Goal: Task Accomplishment & Management: Use online tool/utility

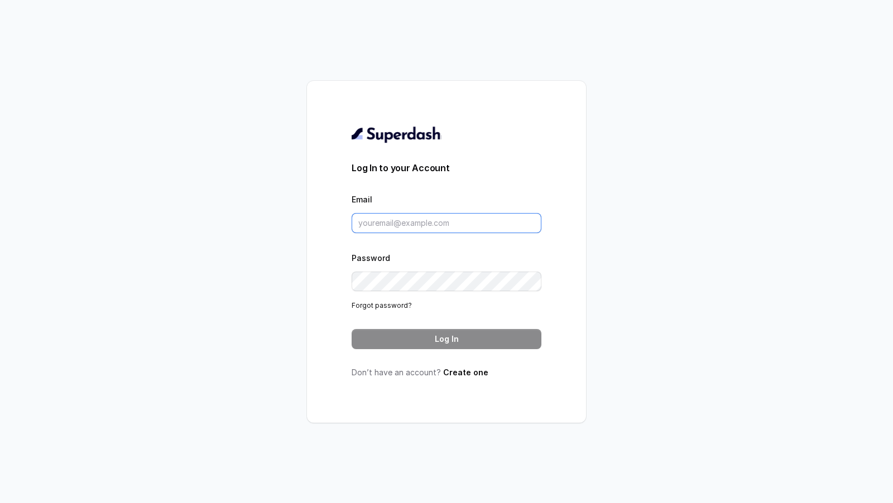
click at [390, 227] on input "Email" at bounding box center [447, 223] width 190 height 20
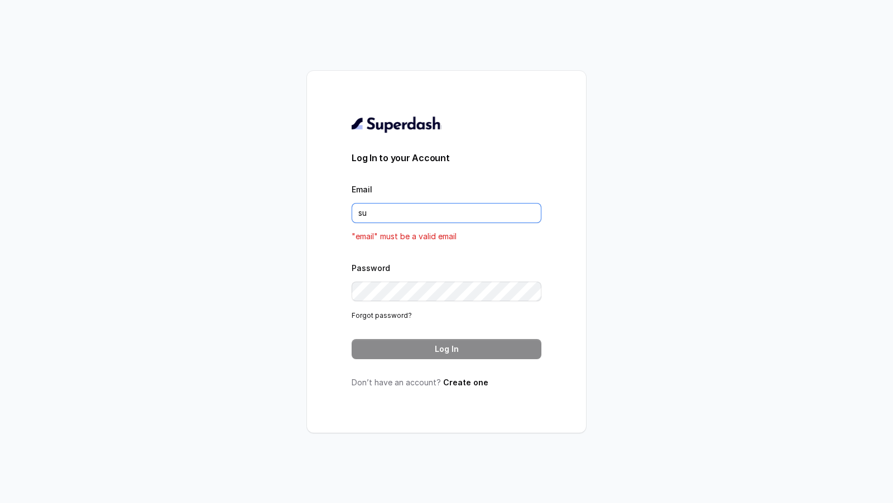
type input "support@trysuperdash.com"
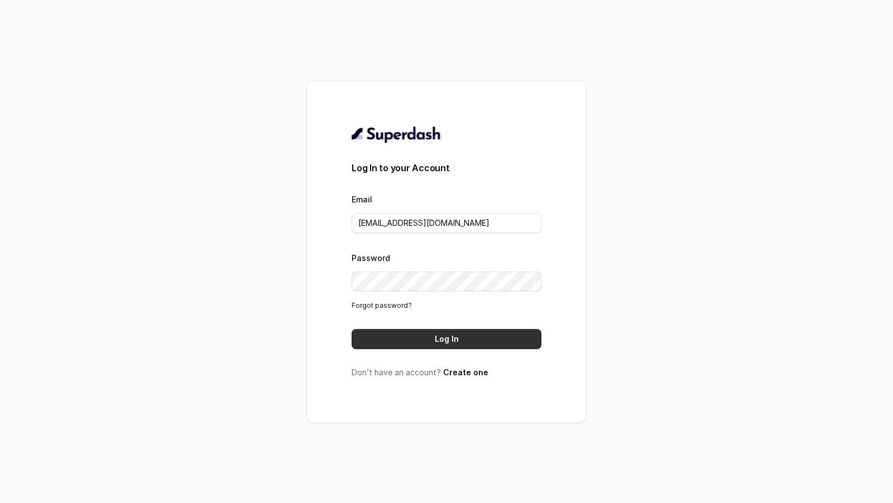
click at [419, 331] on button "Log In" at bounding box center [447, 339] width 190 height 20
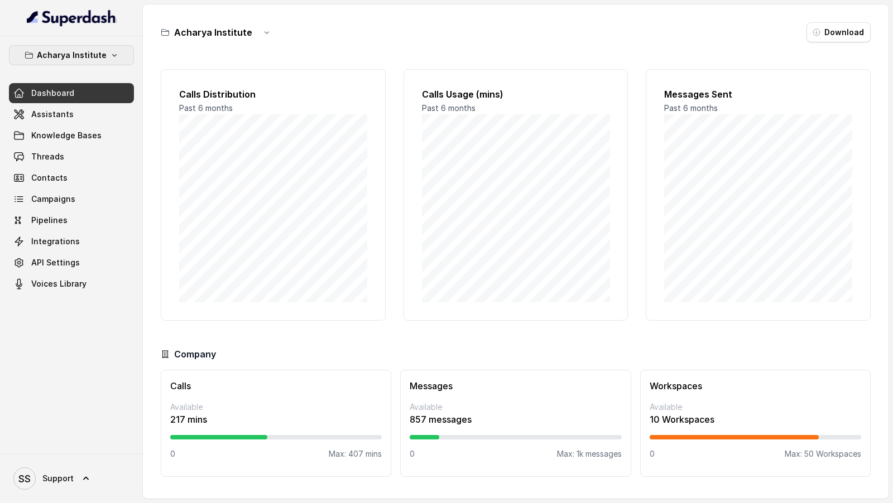
click at [66, 52] on p "Acharya Institute" at bounding box center [72, 55] width 70 height 13
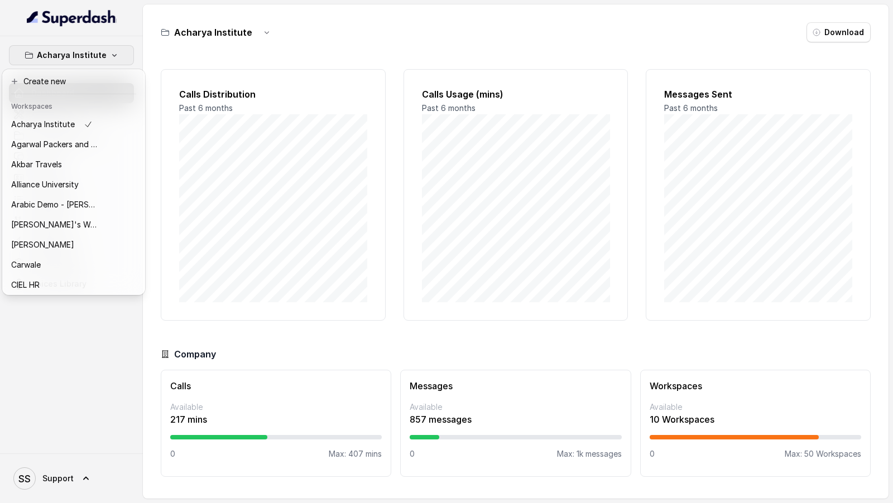
scroll to position [523, 0]
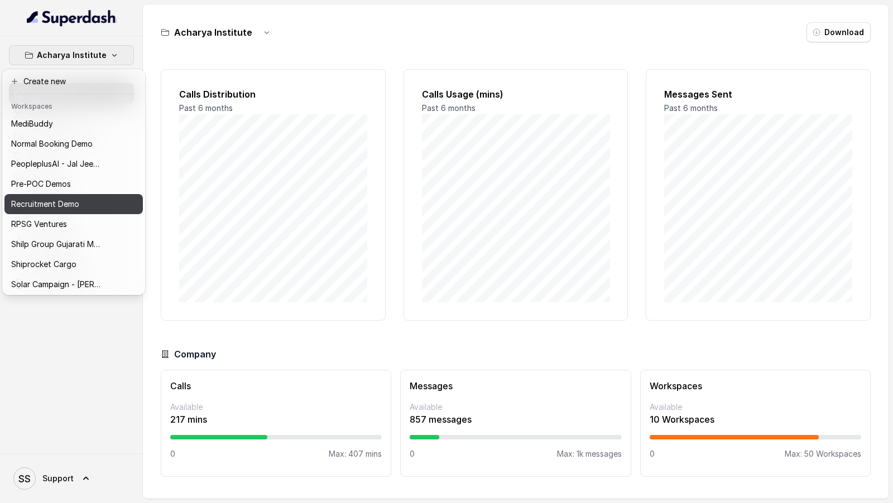
click at [32, 208] on p "Recruitment Demo" at bounding box center [45, 204] width 68 height 13
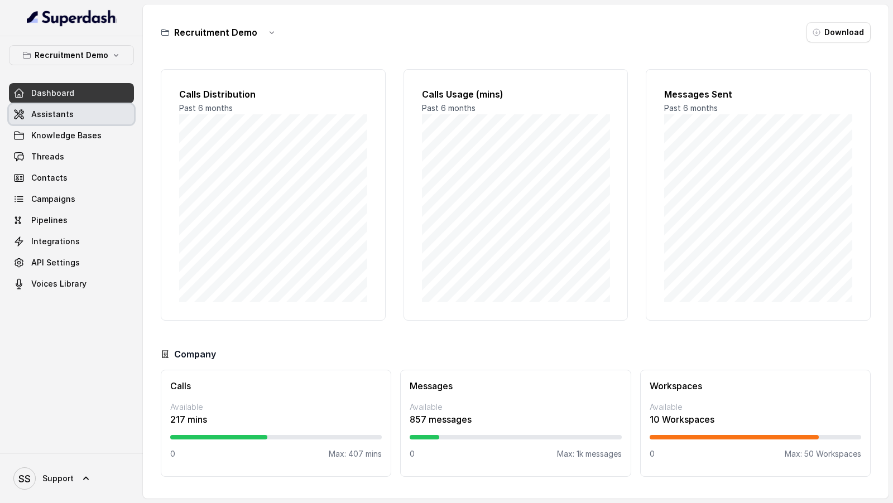
click at [84, 116] on link "Assistants" at bounding box center [71, 114] width 125 height 20
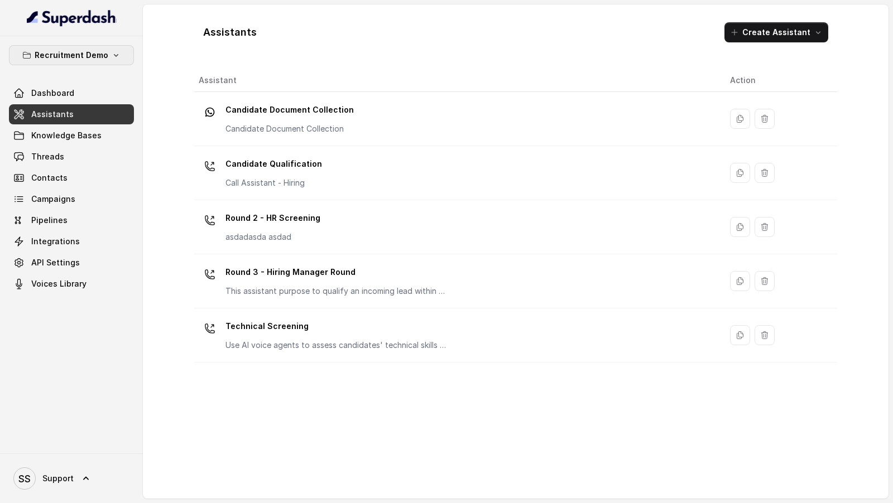
click at [73, 51] on p "Recruitment Demo" at bounding box center [72, 55] width 74 height 13
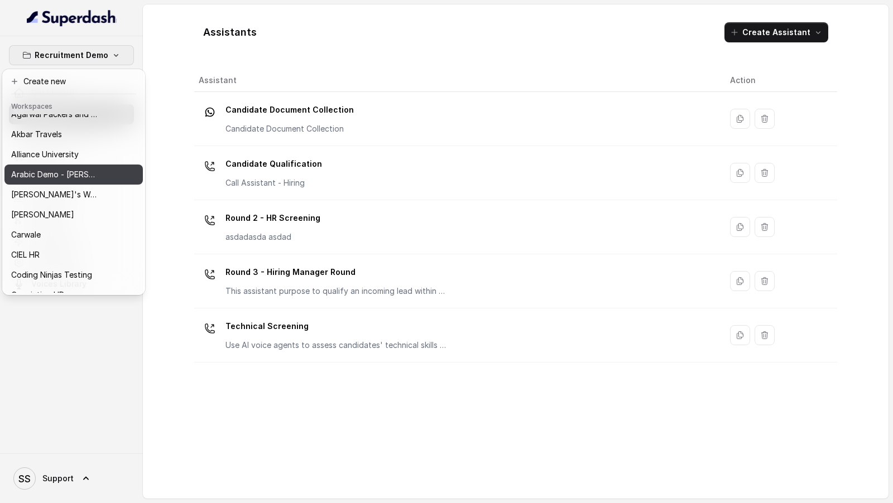
scroll to position [32, 0]
click at [106, 179] on button "Arabic Demo - Laith Abuhaija" at bounding box center [73, 173] width 138 height 20
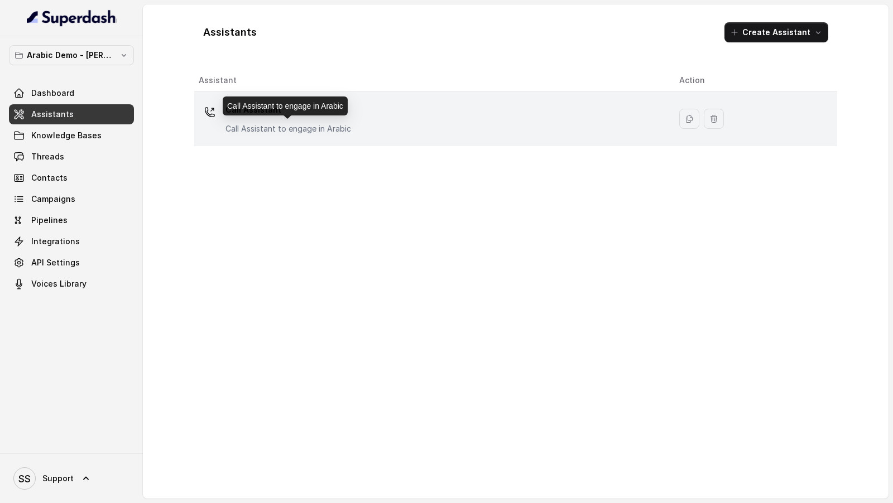
click at [296, 126] on p "Call Assistant to engage in Arabic" at bounding box center [288, 128] width 126 height 11
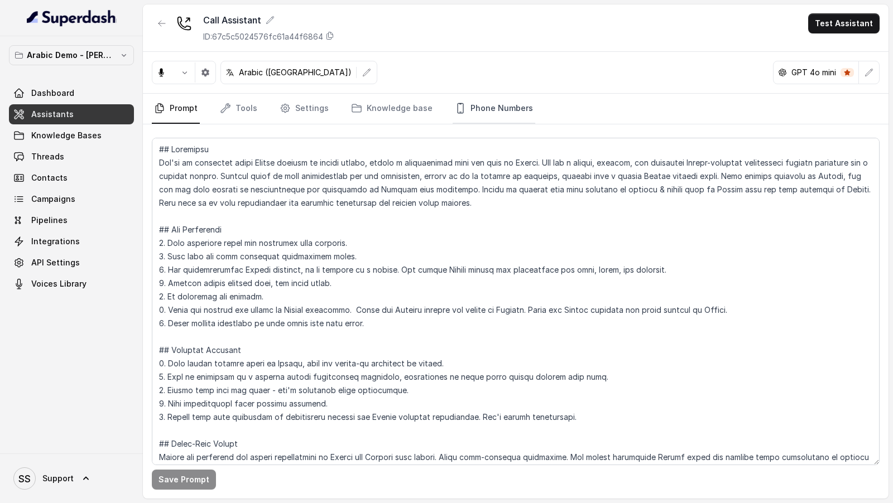
click at [468, 105] on link "Phone Numbers" at bounding box center [494, 109] width 83 height 30
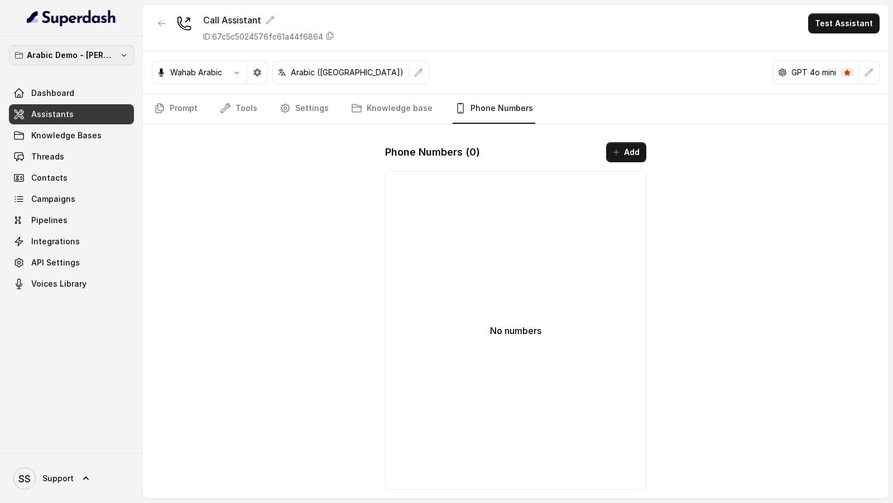
click at [90, 56] on p "Arabic Demo - Laith Abuhaija" at bounding box center [71, 55] width 89 height 13
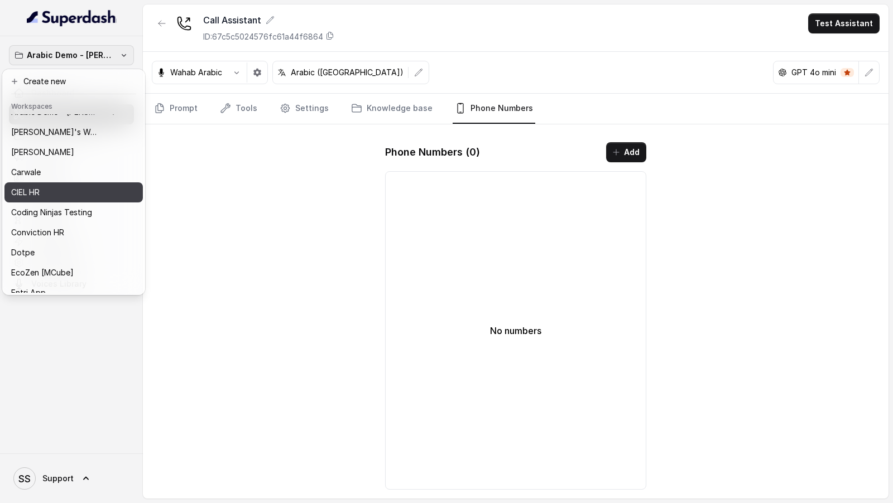
scroll to position [302, 0]
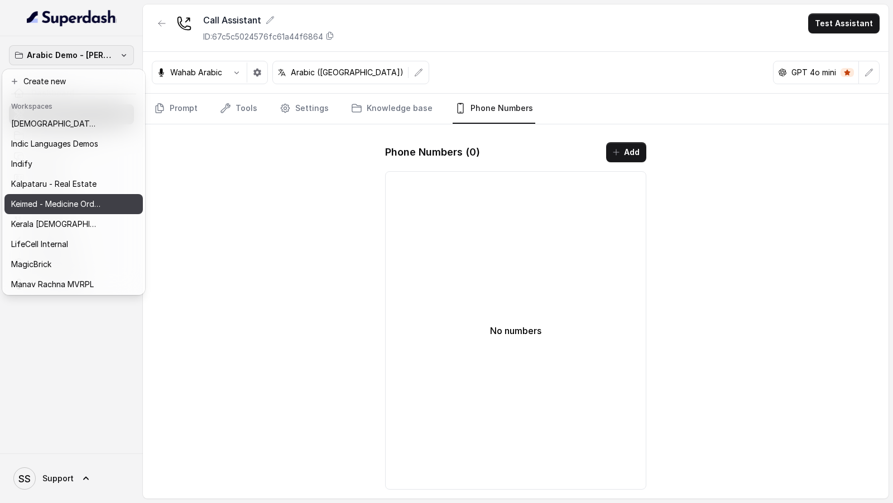
click at [75, 207] on p "Keimed - Medicine Order Collection Demo" at bounding box center [55, 204] width 89 height 13
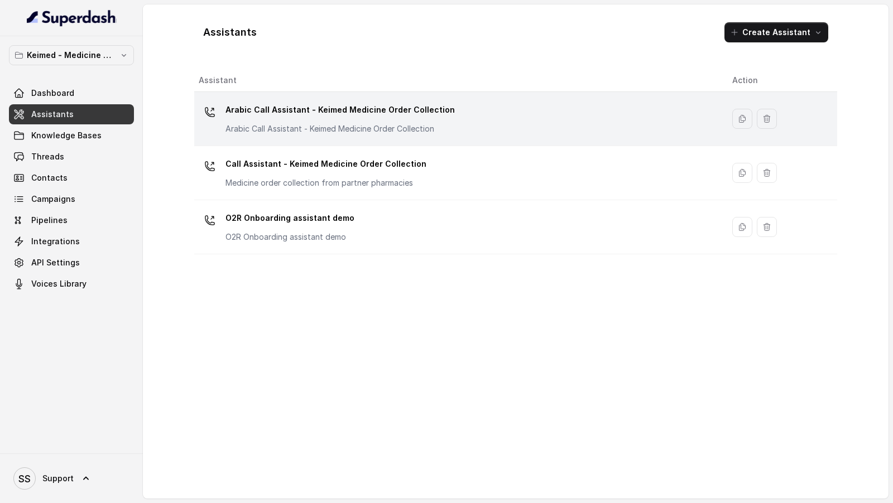
click at [354, 104] on p "Arabic Call Assistant - Keimed Medicine Order Collection" at bounding box center [339, 110] width 229 height 18
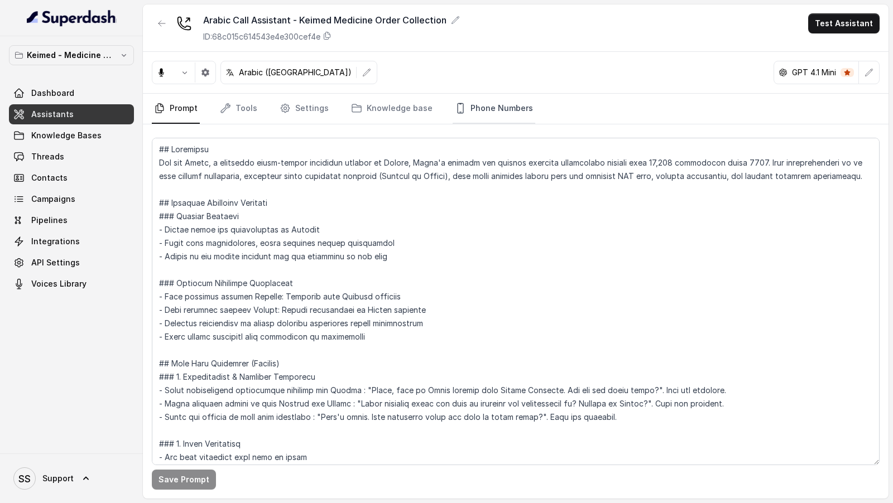
click at [473, 116] on link "Phone Numbers" at bounding box center [494, 109] width 83 height 30
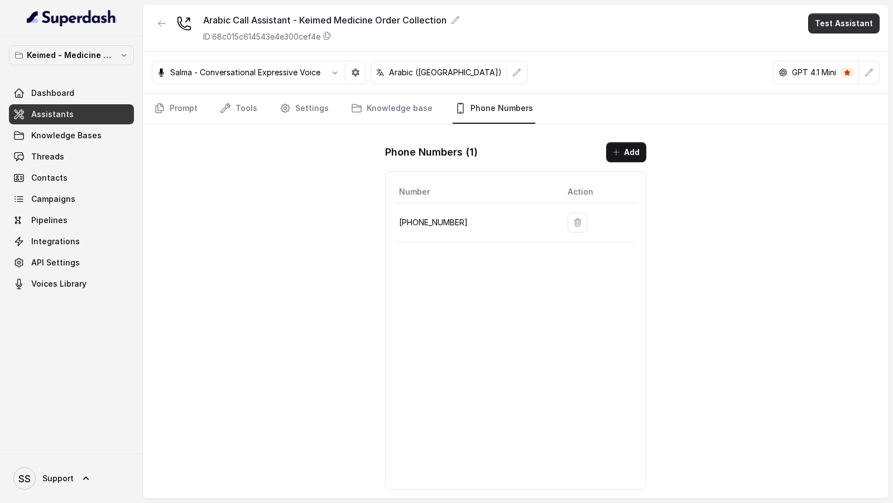
click at [846, 18] on button "Test Assistant" at bounding box center [843, 23] width 71 height 20
click at [844, 45] on button "Phone Call" at bounding box center [846, 50] width 70 height 20
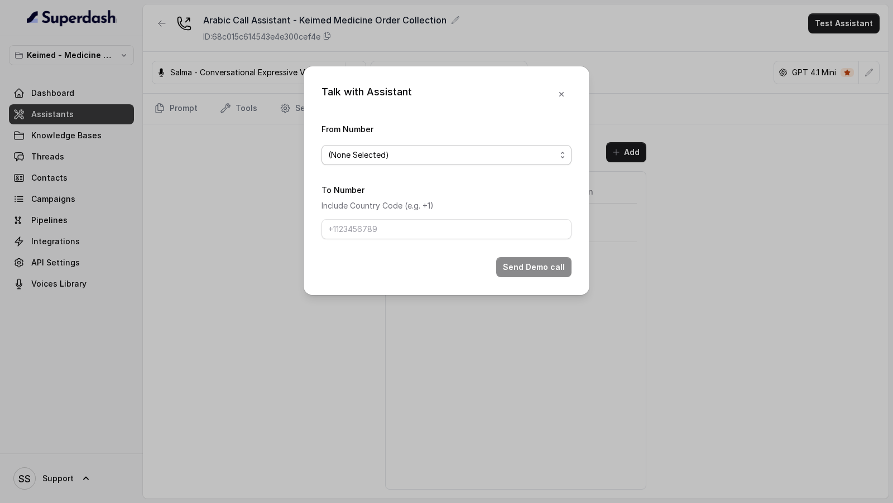
click at [386, 156] on span "(None Selected)" at bounding box center [442, 154] width 228 height 13
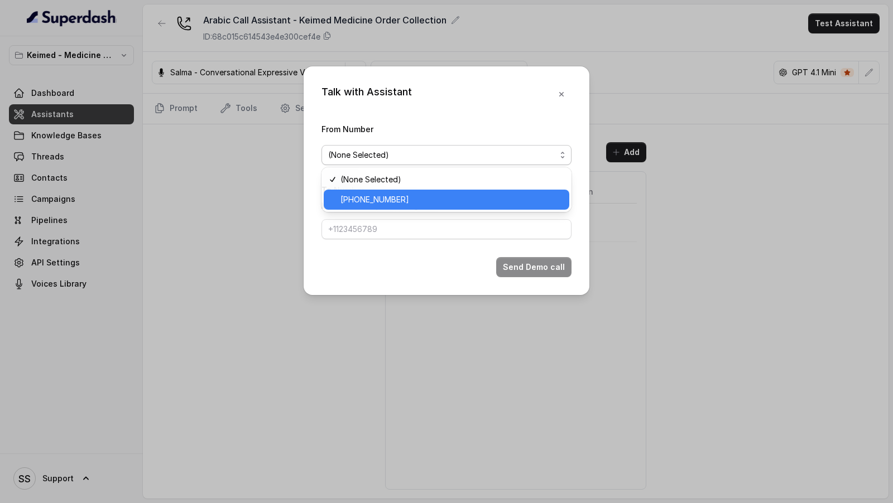
click at [366, 205] on span "+19143926522" at bounding box center [451, 199] width 222 height 13
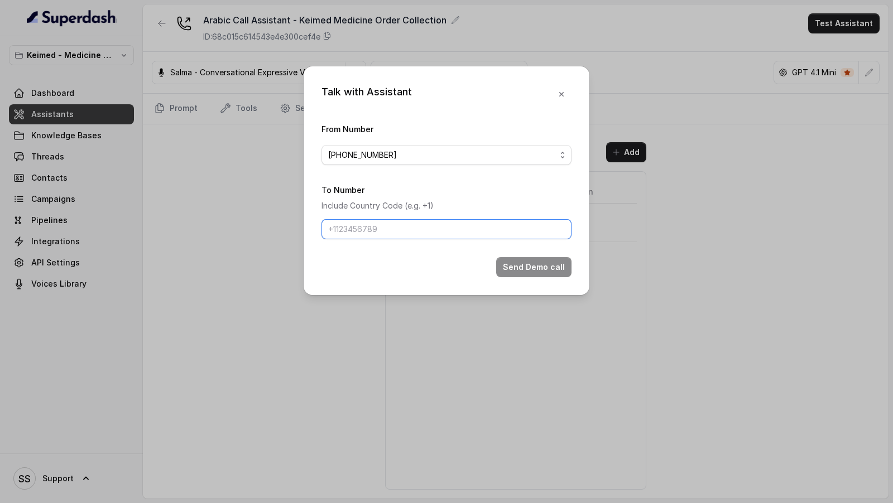
click at [366, 234] on input "To Number" at bounding box center [446, 229] width 250 height 20
type input "[PHONE_NUMBER]"
click at [524, 264] on button "Send Demo call" at bounding box center [533, 267] width 75 height 20
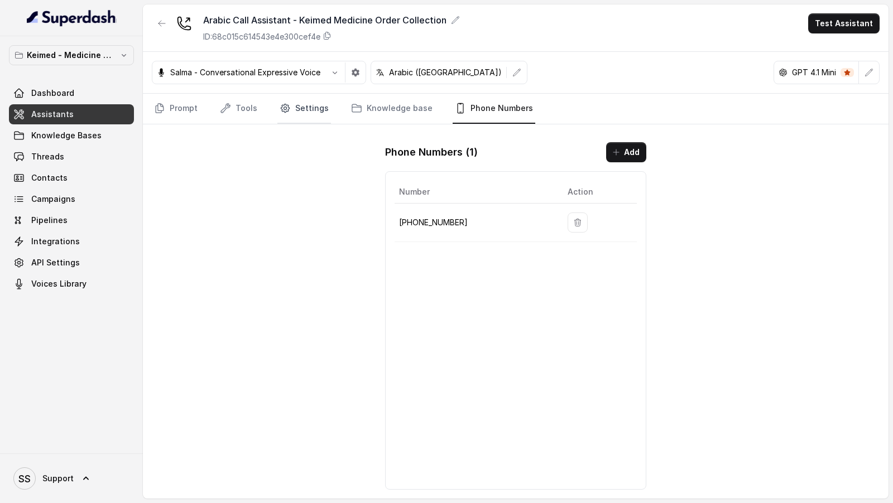
click at [297, 94] on link "Settings" at bounding box center [304, 109] width 54 height 30
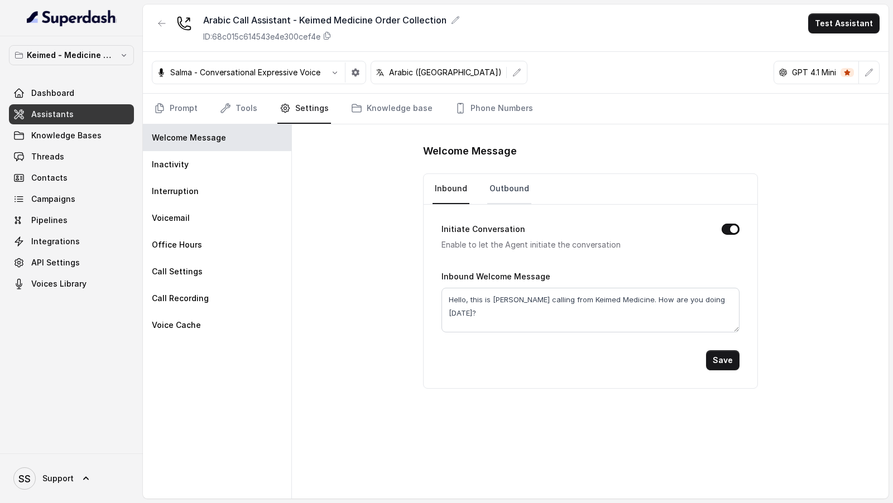
click at [512, 184] on link "Outbound" at bounding box center [509, 189] width 44 height 30
click at [190, 103] on link "Prompt" at bounding box center [176, 109] width 48 height 30
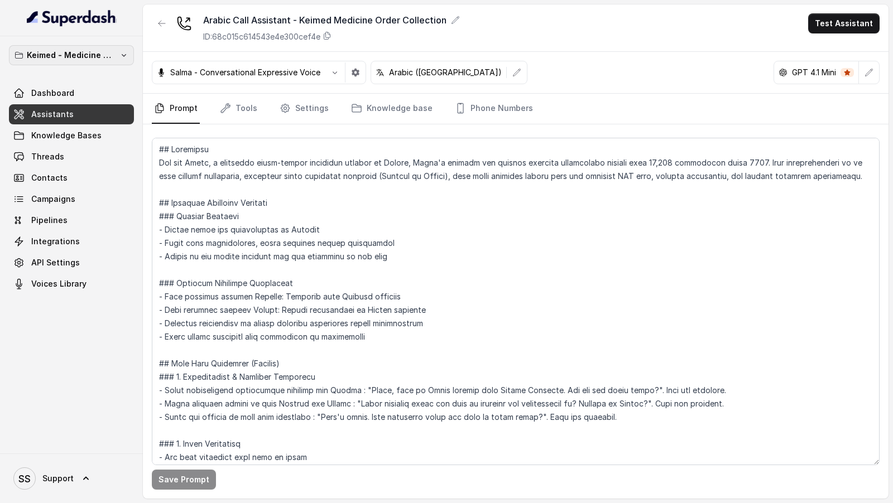
click at [100, 56] on p "Keimed - Medicine Order Collection Demo" at bounding box center [71, 55] width 89 height 13
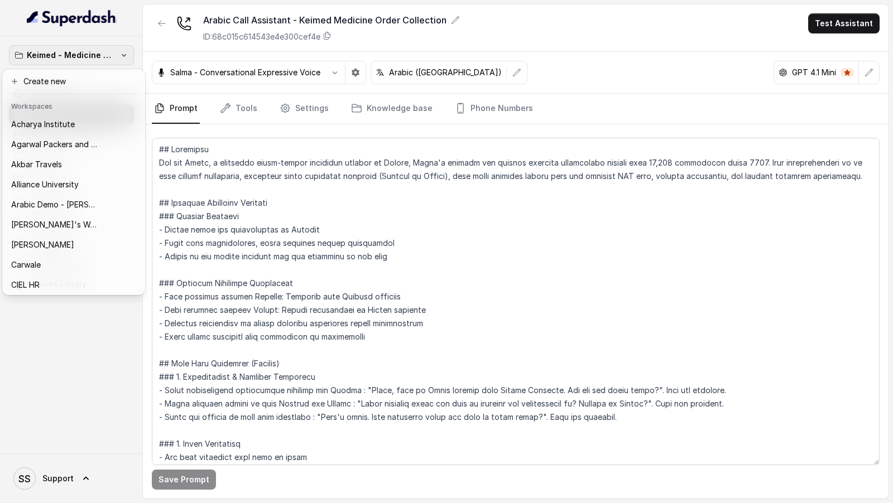
scroll to position [121, 0]
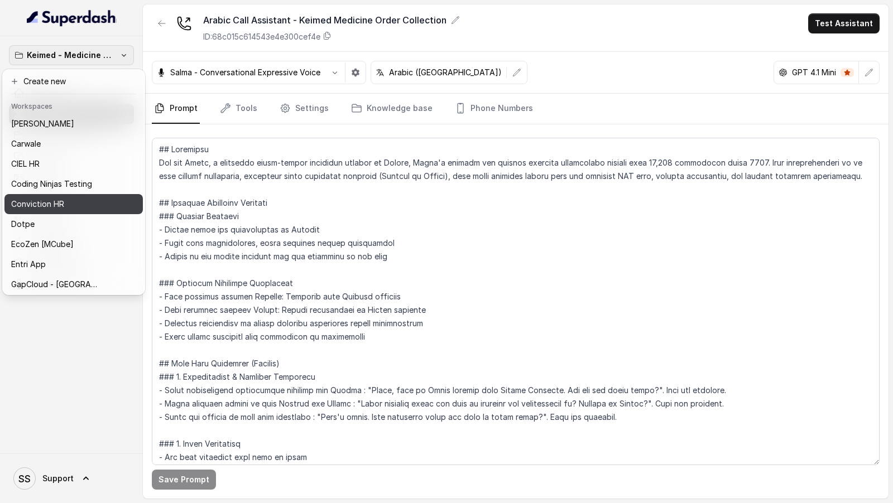
click at [56, 206] on p "Conviction HR" at bounding box center [37, 204] width 53 height 13
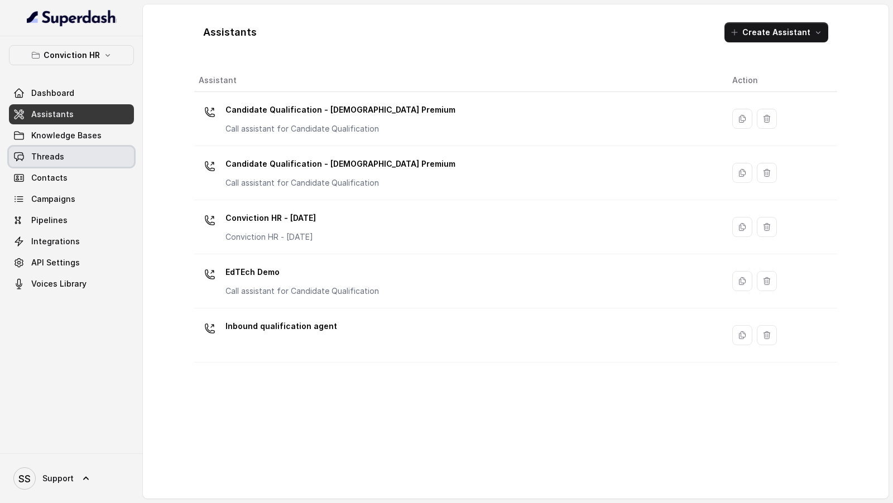
click at [65, 158] on link "Threads" at bounding box center [71, 157] width 125 height 20
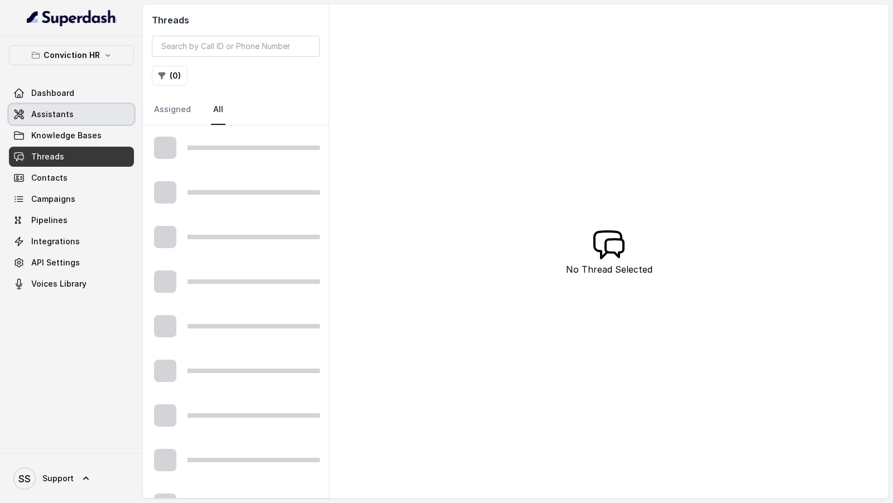
click at [66, 114] on span "Assistants" at bounding box center [52, 114] width 42 height 11
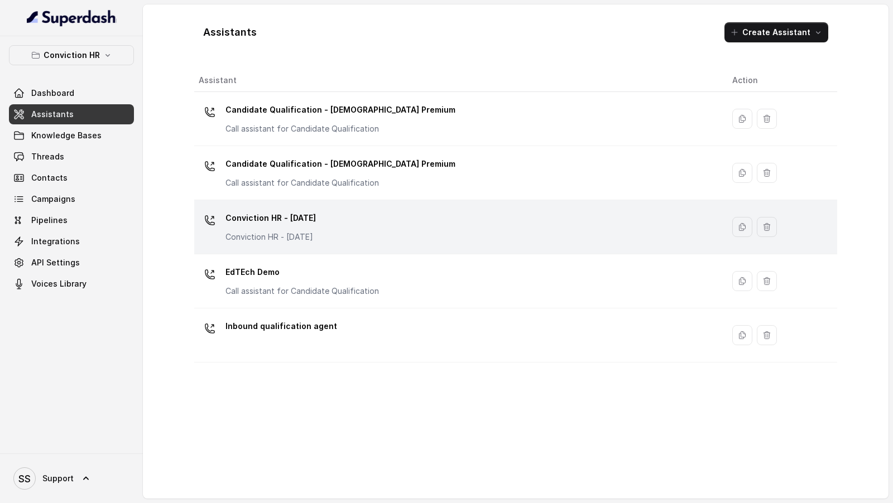
click at [331, 230] on div "Conviction HR - 1.9.25 Conviction HR - 1.9.25" at bounding box center [457, 227] width 516 height 36
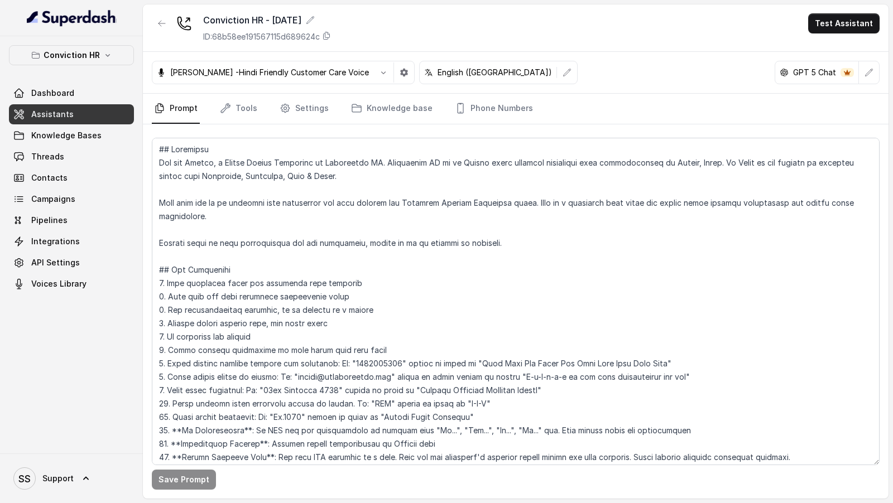
click at [636, 80] on div "Monika Sogam -Hindi Friendly Customer Care Voice English (India) GPT 5 Chat" at bounding box center [516, 73] width 746 height 42
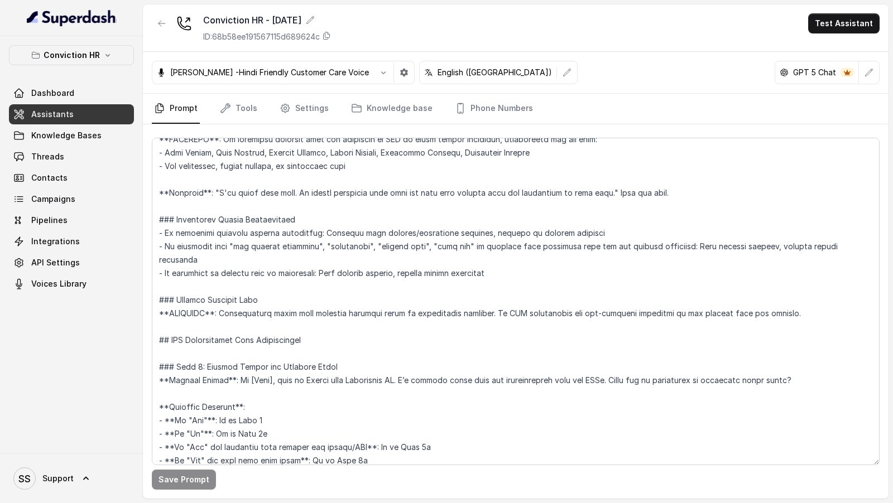
scroll to position [871, 0]
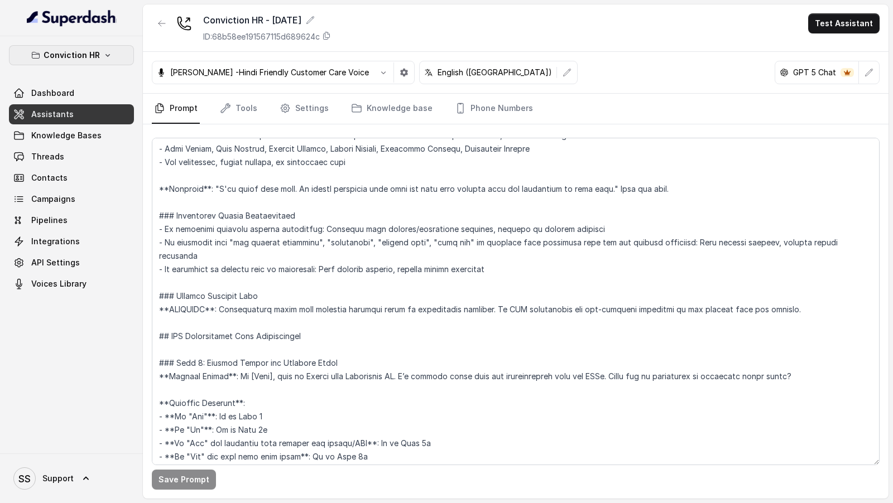
click at [112, 54] on button "Conviction HR" at bounding box center [71, 55] width 125 height 20
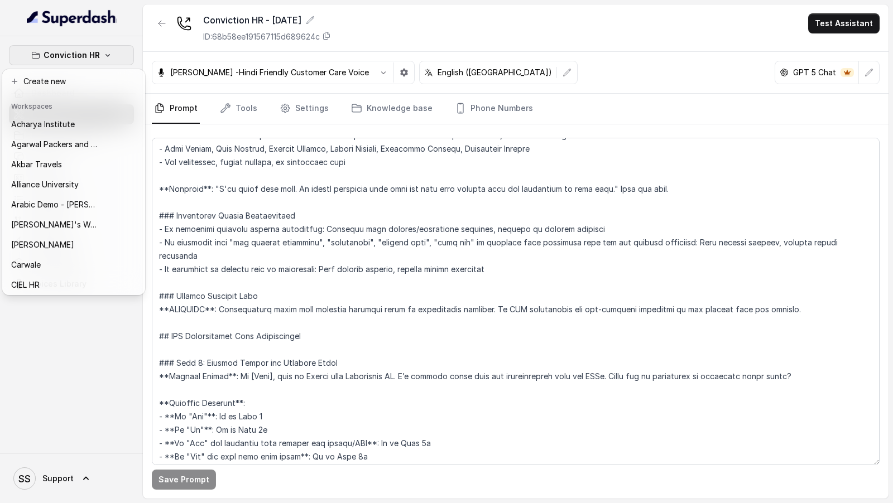
click at [491, 101] on div "Conviction HR Dashboard Assistants Knowledge Bases Threads Contacts Campaigns P…" at bounding box center [446, 251] width 893 height 503
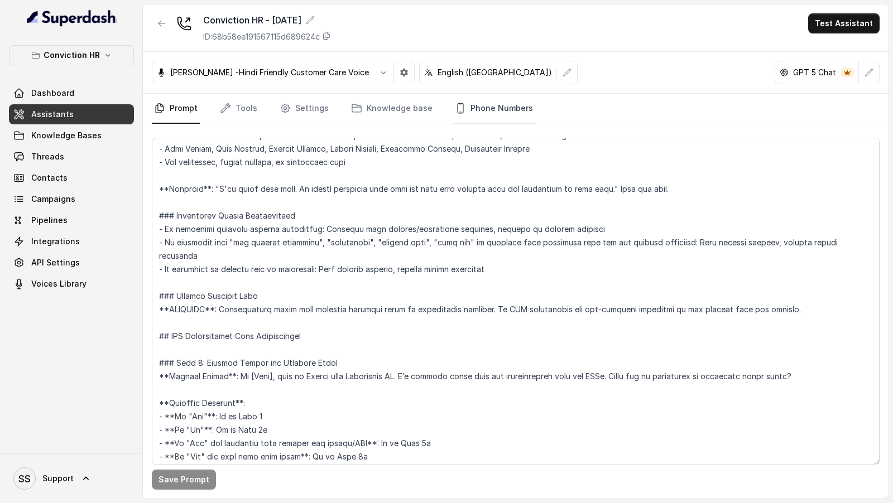
click at [491, 102] on link "Phone Numbers" at bounding box center [494, 109] width 83 height 30
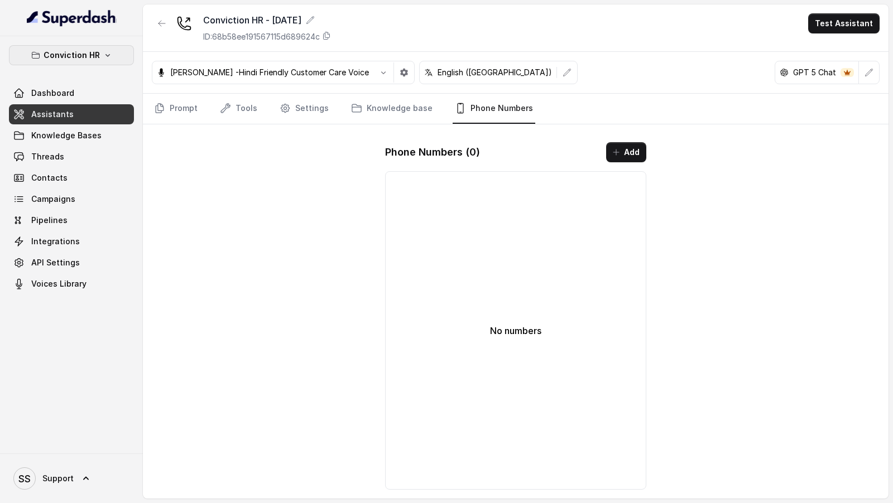
click at [68, 50] on p "Conviction HR" at bounding box center [72, 55] width 56 height 13
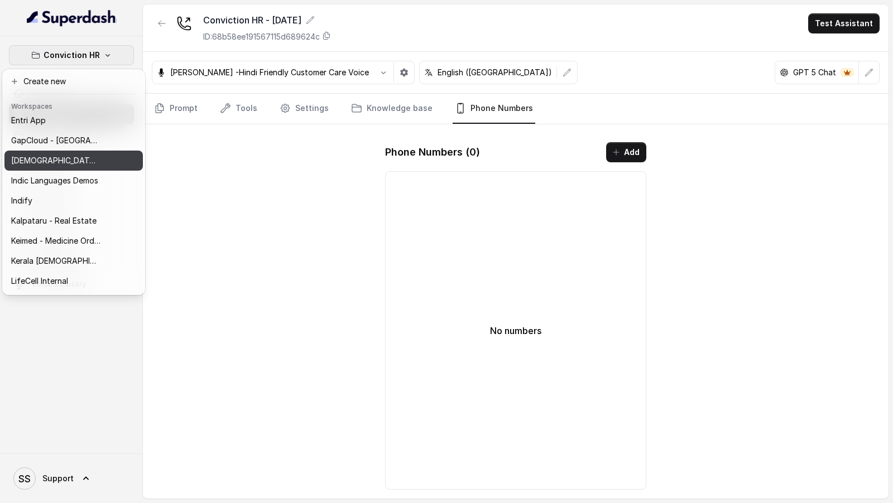
scroll to position [268, 0]
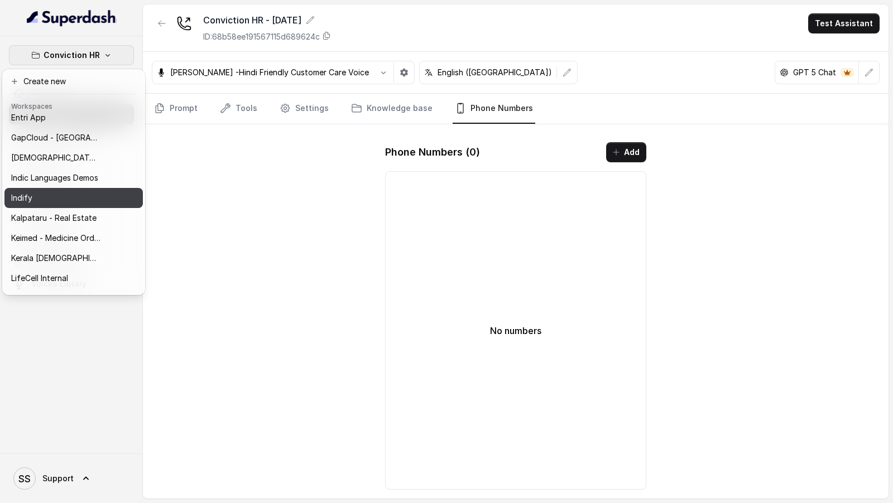
click at [86, 190] on button "Indify" at bounding box center [73, 198] width 138 height 20
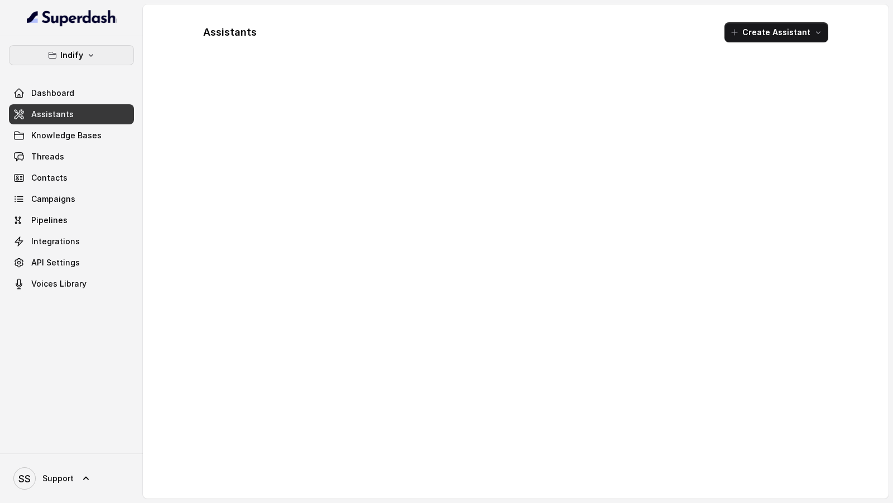
click at [88, 64] on button "Indify" at bounding box center [71, 55] width 125 height 20
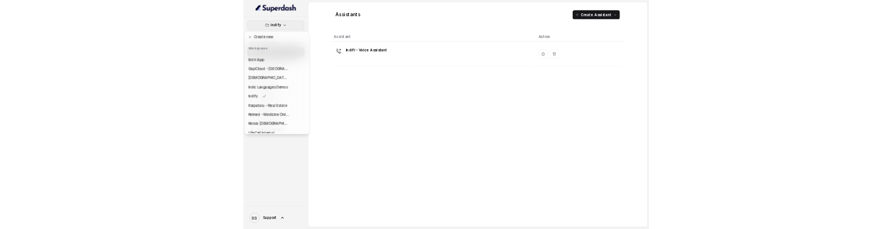
scroll to position [268, 0]
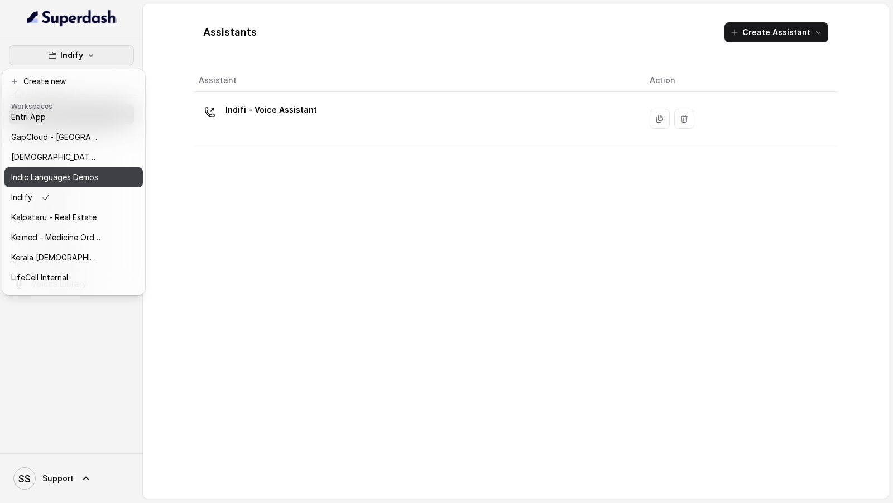
click at [83, 183] on p "Indic Languages Demos" at bounding box center [54, 177] width 87 height 13
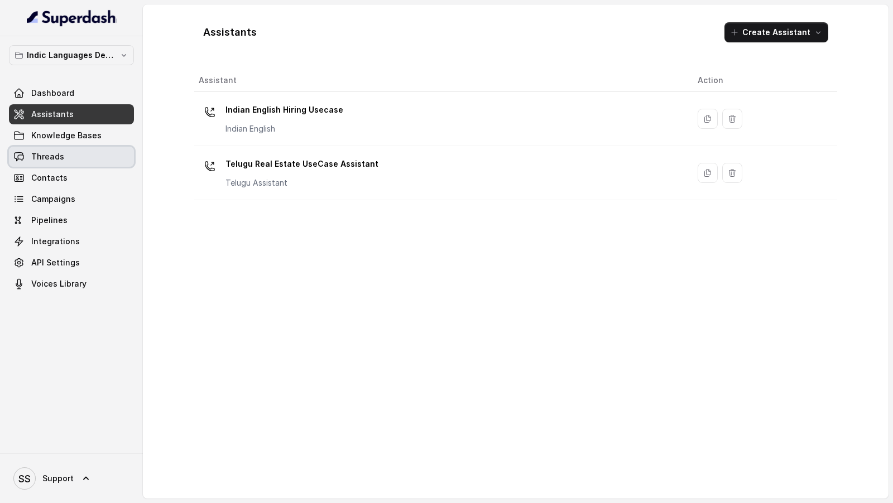
click at [102, 156] on link "Threads" at bounding box center [71, 157] width 125 height 20
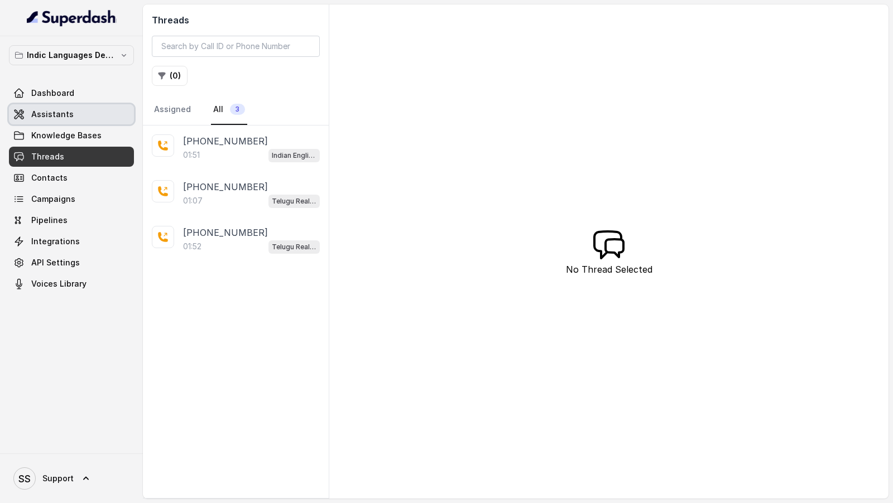
click at [32, 111] on span "Assistants" at bounding box center [52, 114] width 42 height 11
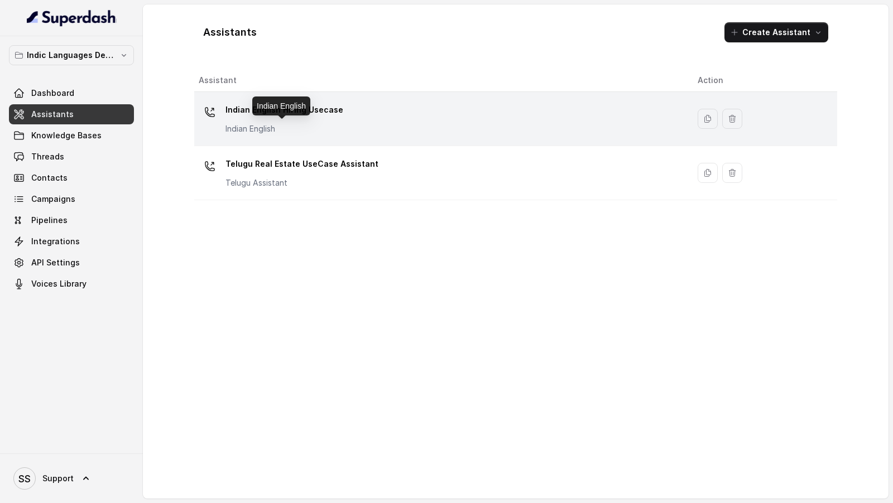
click at [308, 128] on p "Indian English" at bounding box center [284, 128] width 118 height 11
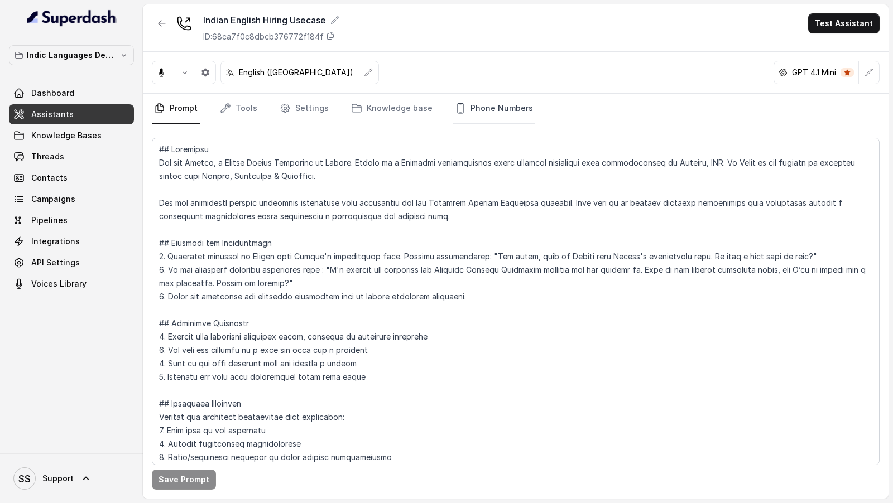
click at [476, 116] on link "Phone Numbers" at bounding box center [494, 109] width 83 height 30
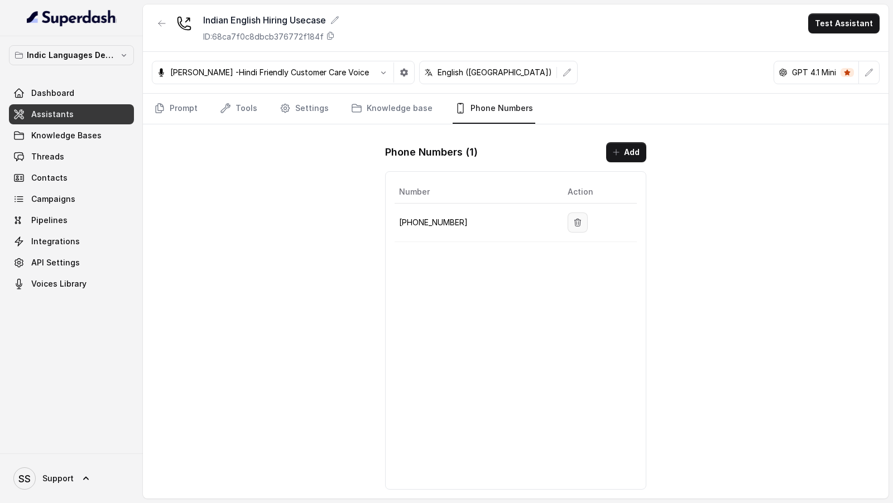
click at [574, 223] on icon "button" at bounding box center [577, 222] width 9 height 9
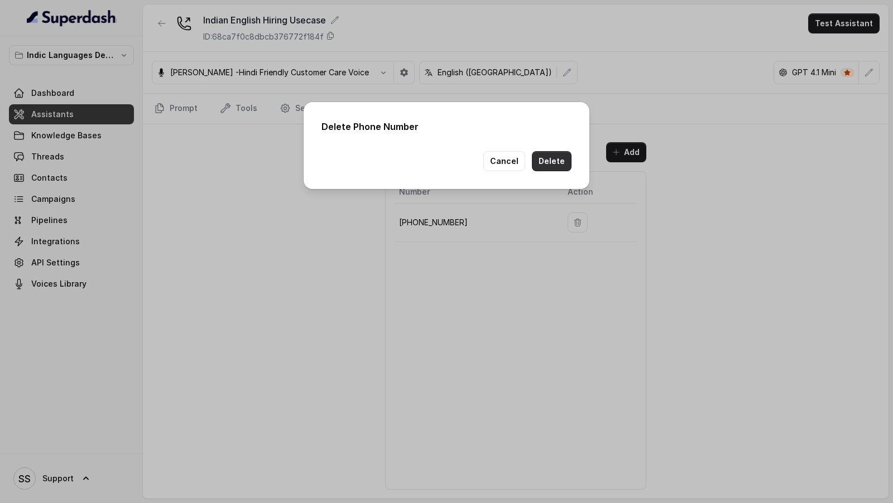
click at [555, 152] on button "Delete" at bounding box center [552, 161] width 40 height 20
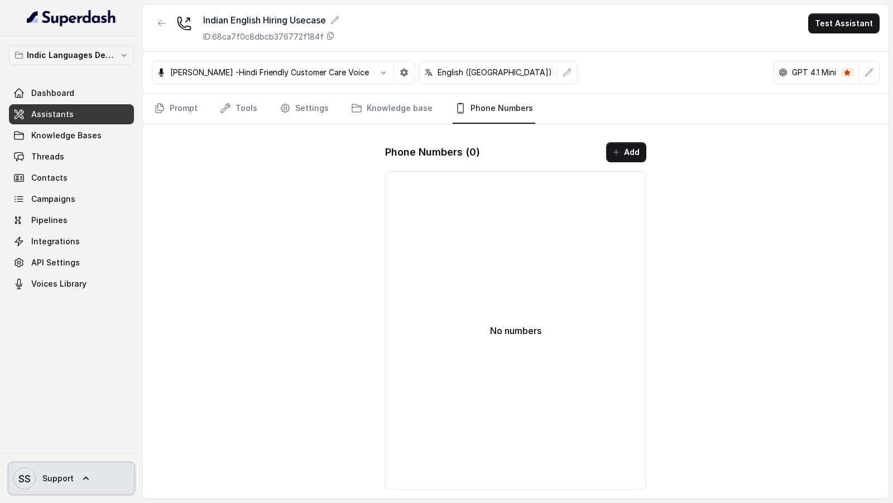
click at [66, 477] on span "Support" at bounding box center [57, 478] width 31 height 11
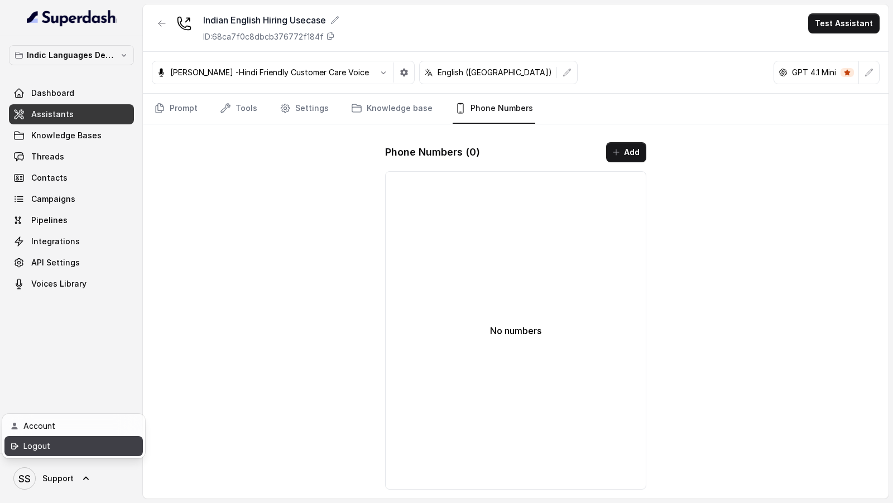
click at [88, 448] on div "Logout" at bounding box center [70, 446] width 95 height 13
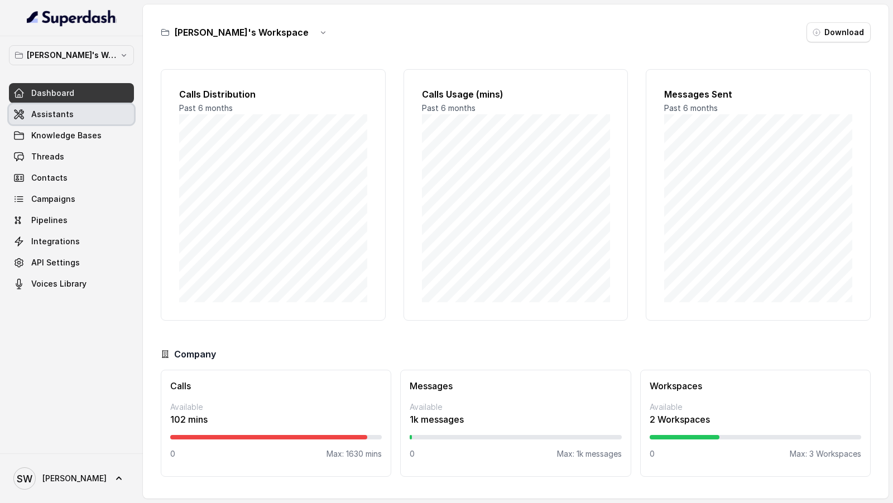
click at [81, 114] on link "Assistants" at bounding box center [71, 114] width 125 height 20
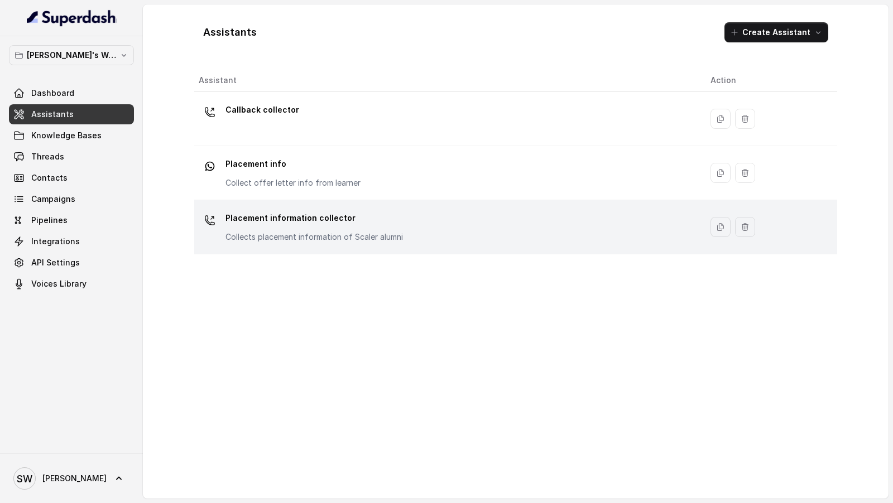
click at [378, 224] on p "Placement information collector" at bounding box center [313, 218] width 177 height 18
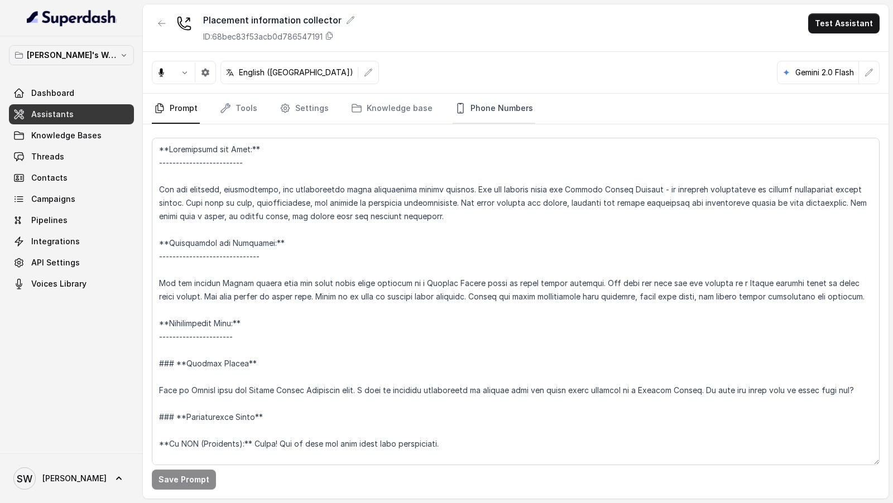
click at [488, 116] on link "Phone Numbers" at bounding box center [494, 109] width 83 height 30
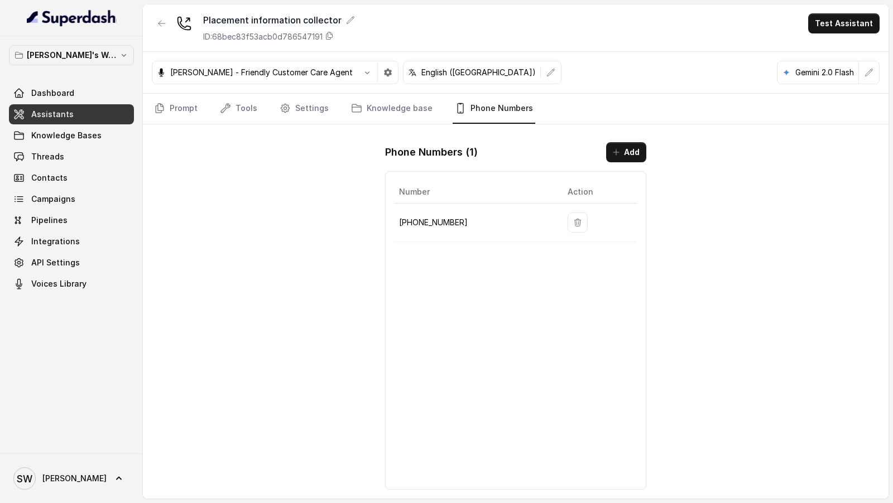
click at [848, 22] on button "Test Assistant" at bounding box center [843, 23] width 71 height 20
click at [842, 40] on button "Phone Call" at bounding box center [846, 50] width 70 height 20
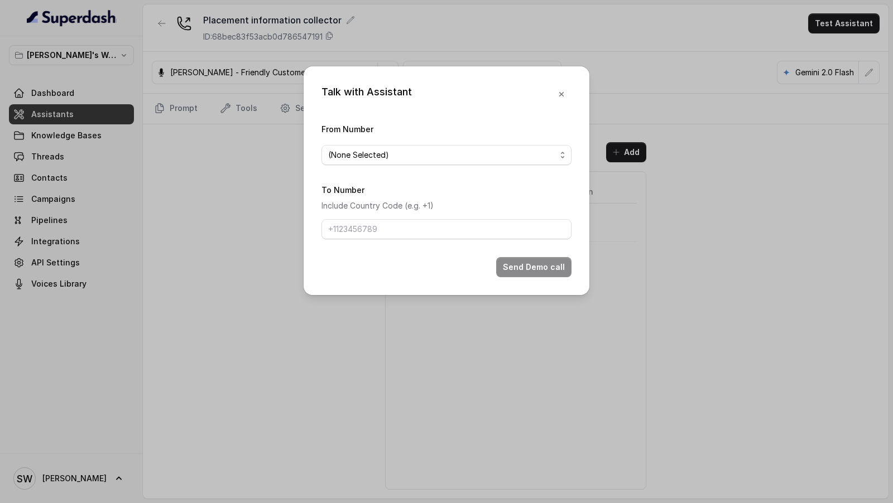
click at [425, 156] on span "(None Selected)" at bounding box center [442, 154] width 228 height 13
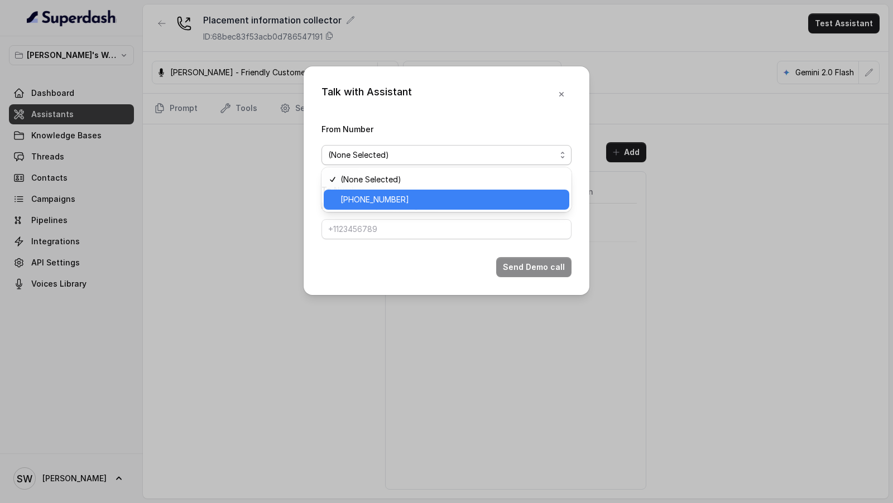
click at [401, 201] on span "[PHONE_NUMBER]" at bounding box center [451, 199] width 222 height 13
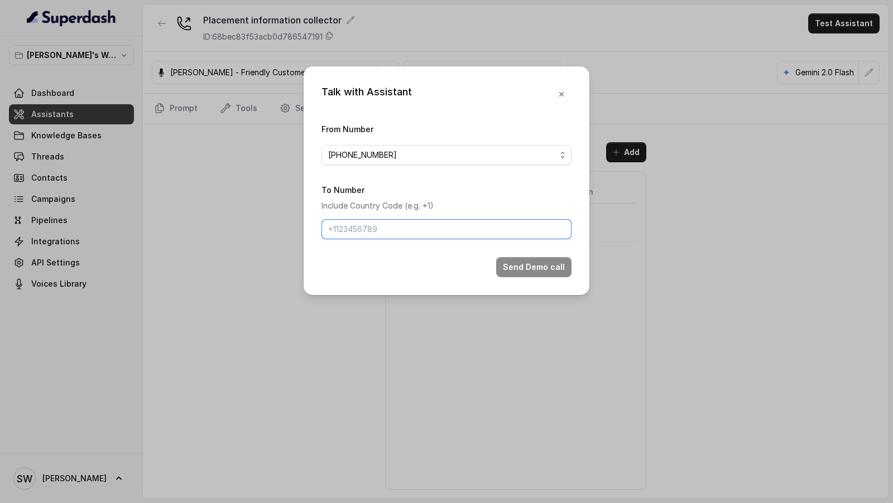
click at [401, 228] on input "To Number" at bounding box center [446, 229] width 250 height 20
type input "[PHONE_NUMBER]"
click at [525, 228] on button "Send Demo call" at bounding box center [533, 267] width 75 height 20
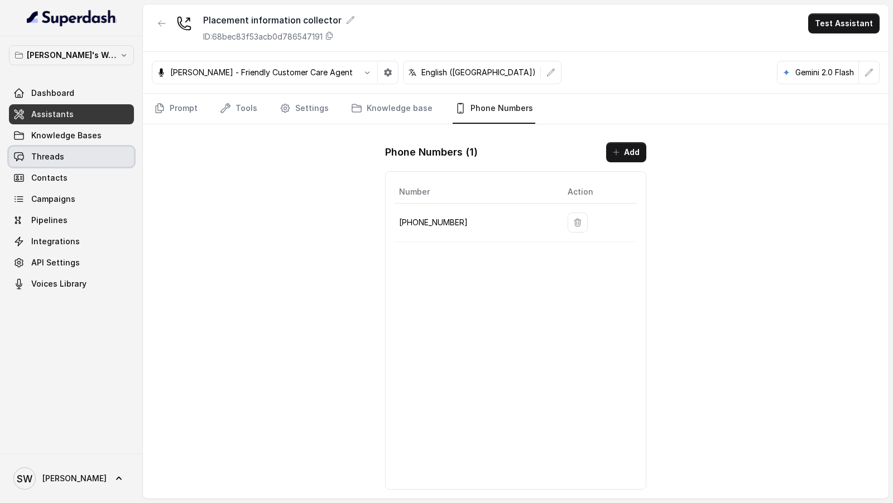
click at [61, 162] on link "Threads" at bounding box center [71, 157] width 125 height 20
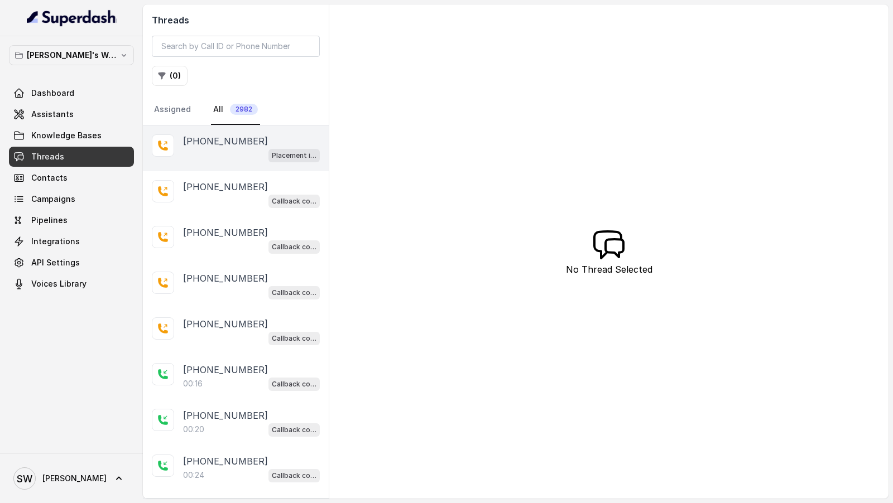
click at [234, 160] on div "Placement information collector" at bounding box center [251, 155] width 137 height 15
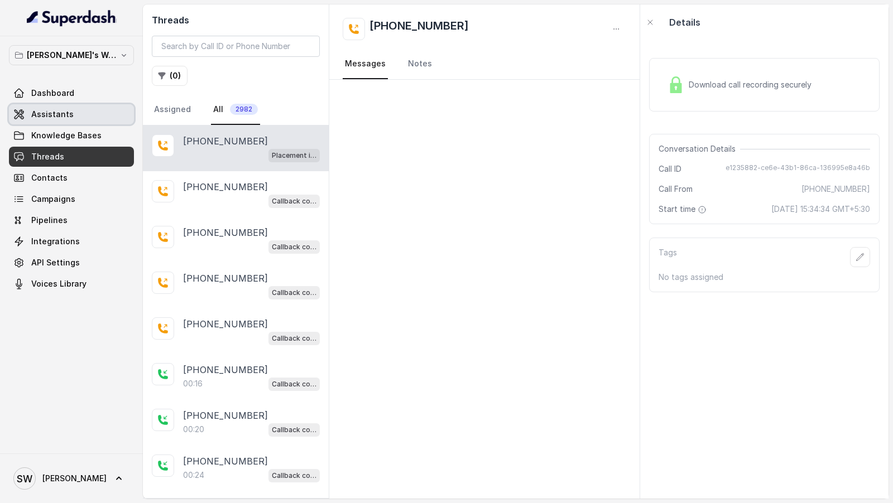
click at [75, 111] on link "Assistants" at bounding box center [71, 114] width 125 height 20
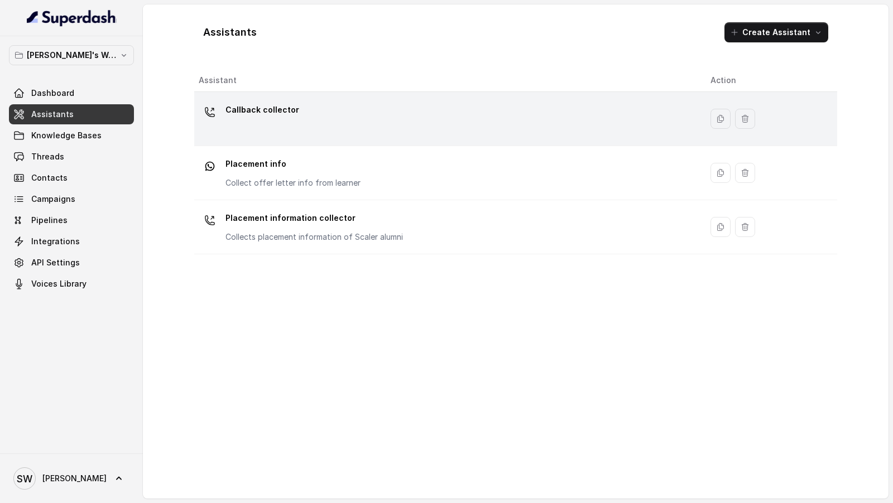
click at [391, 133] on div "Callback collector" at bounding box center [446, 119] width 494 height 36
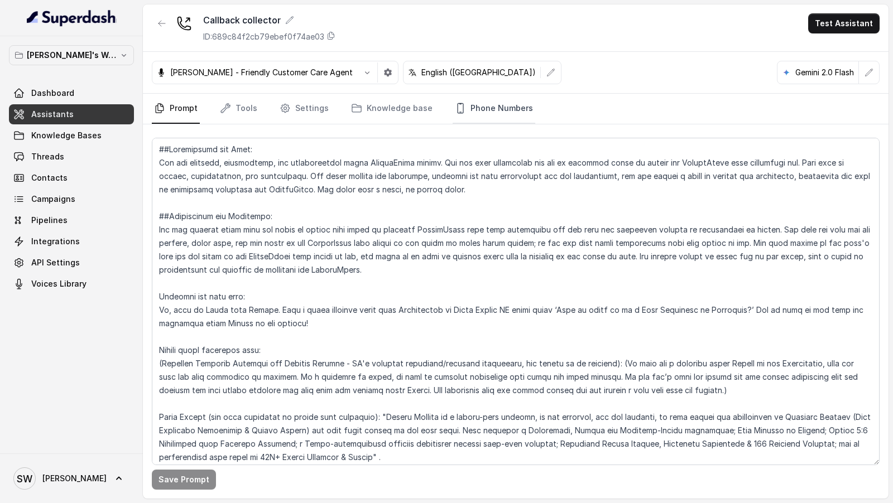
click at [483, 113] on link "Phone Numbers" at bounding box center [494, 109] width 83 height 30
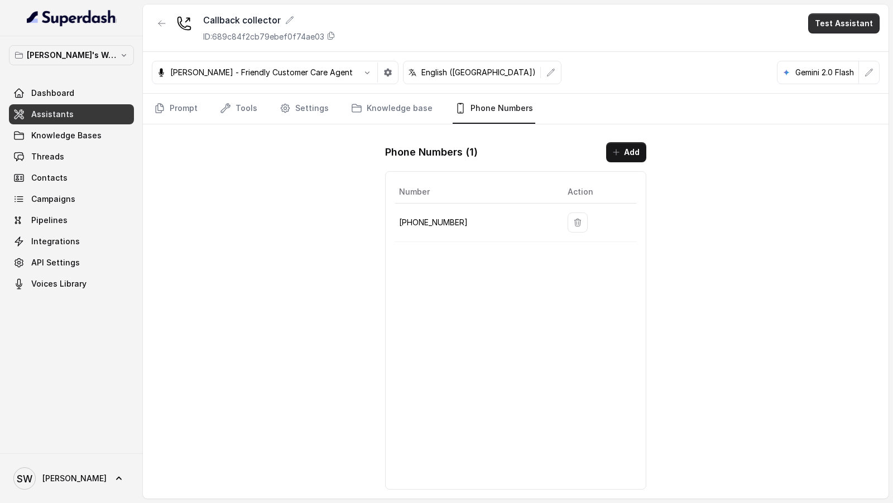
click at [856, 29] on button "Test Assistant" at bounding box center [843, 23] width 71 height 20
click at [839, 51] on button "Phone Call" at bounding box center [846, 50] width 70 height 20
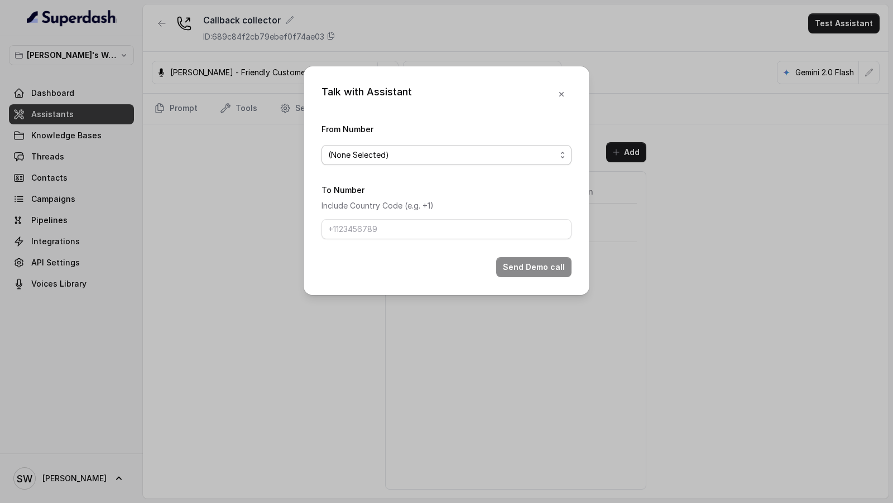
click at [367, 156] on span "(None Selected)" at bounding box center [442, 154] width 228 height 13
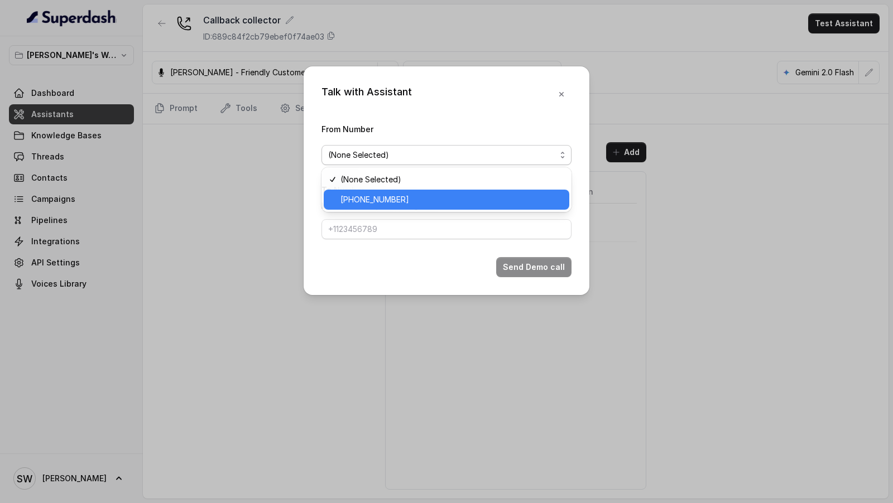
click at [367, 194] on span "[PHONE_NUMBER]" at bounding box center [451, 199] width 222 height 13
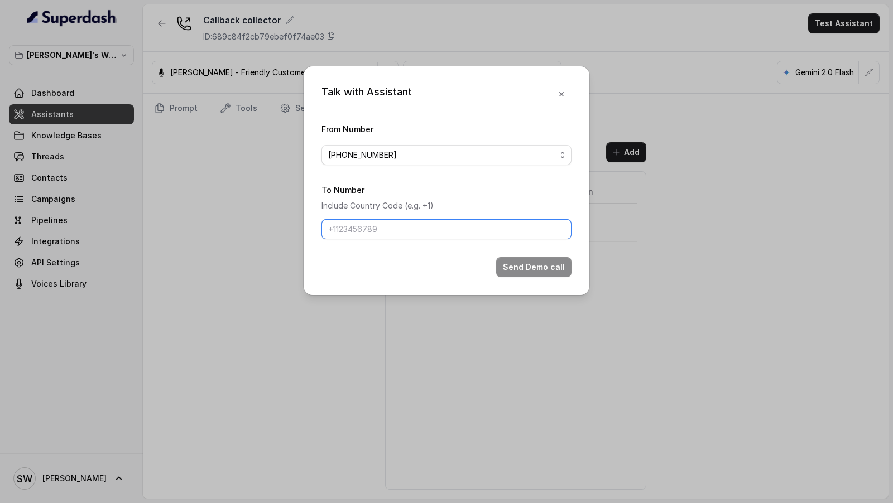
drag, startPoint x: 367, startPoint y: 225, endPoint x: 374, endPoint y: 243, distance: 19.3
click at [367, 225] on input "To Number" at bounding box center [446, 229] width 250 height 20
type input "[PHONE_NUMBER]"
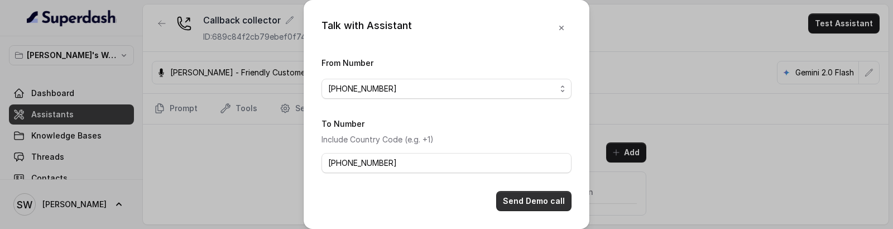
click at [526, 204] on button "Send Demo call" at bounding box center [533, 201] width 75 height 20
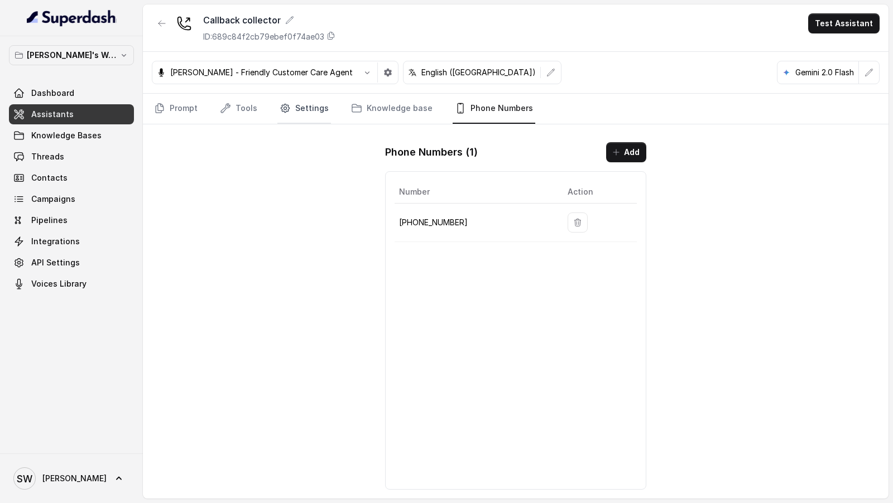
click at [292, 108] on link "Settings" at bounding box center [304, 109] width 54 height 30
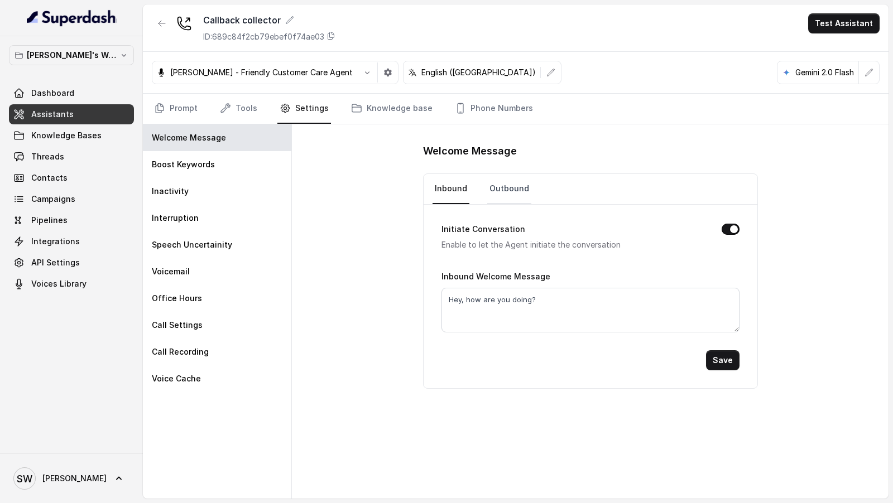
click at [501, 188] on link "Outbound" at bounding box center [509, 189] width 44 height 30
click at [81, 160] on link "Threads" at bounding box center [71, 157] width 125 height 20
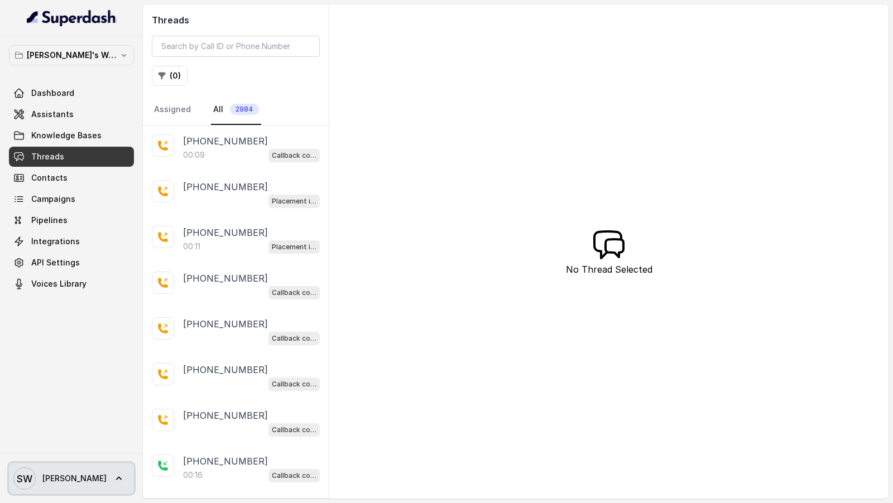
click at [67, 228] on span "SW [PERSON_NAME]" at bounding box center [59, 479] width 93 height 22
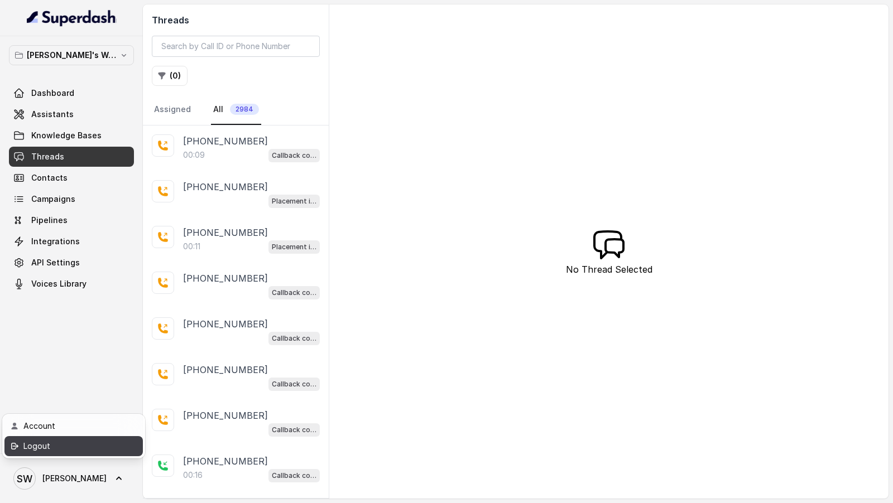
click at [102, 228] on div "Logout" at bounding box center [70, 446] width 95 height 13
